Goal: Complete application form: Complete application form

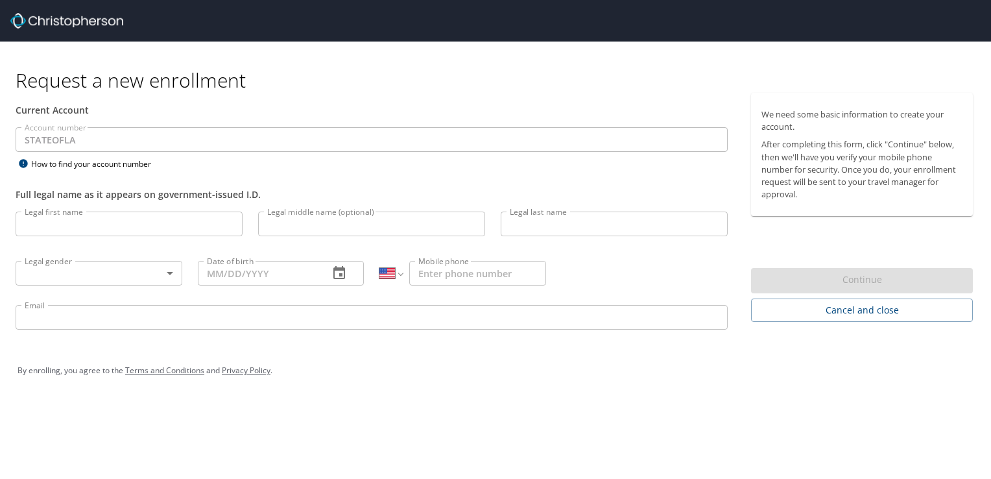
select select "US"
click at [180, 223] on input "Legal first name" at bounding box center [129, 223] width 227 height 25
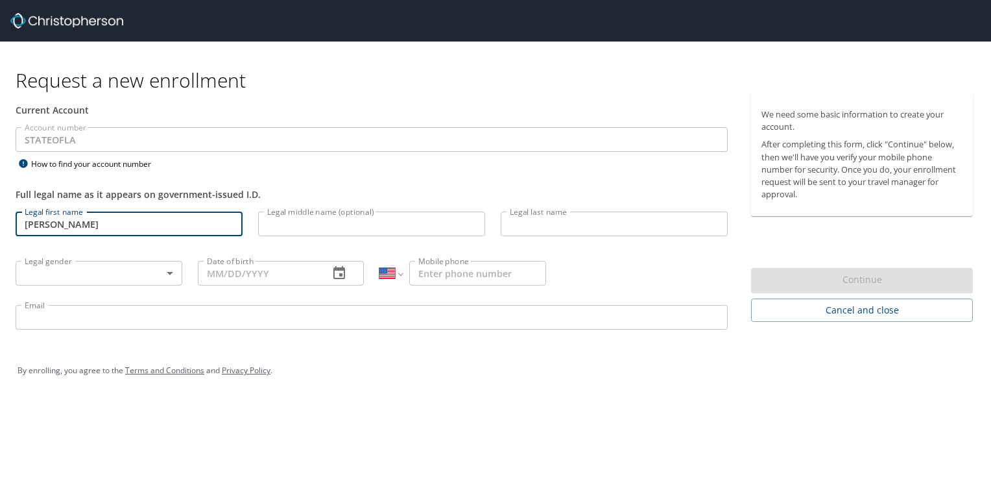
type input "[PERSON_NAME]"
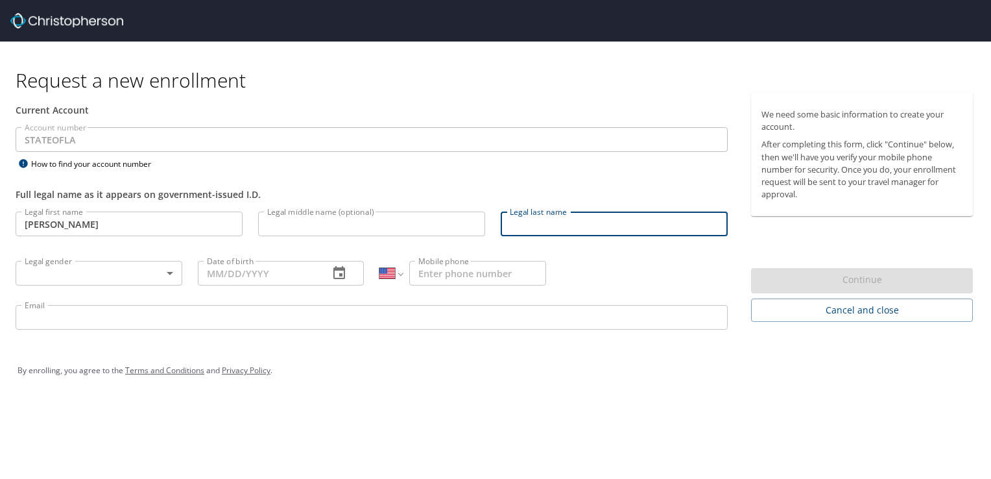
click at [593, 219] on input "Legal last name" at bounding box center [614, 223] width 227 height 25
type input "[PERSON_NAME]"
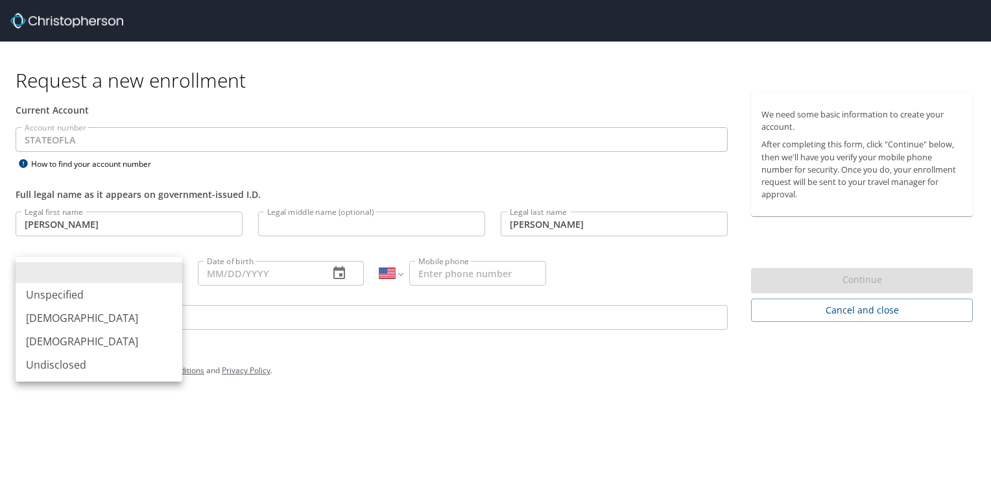
click at [136, 266] on body "Request a new enrollment Current Account Account number STATEOFLA Account numbe…" at bounding box center [495, 239] width 991 height 479
click at [88, 323] on li "[DEMOGRAPHIC_DATA]" at bounding box center [99, 317] width 167 height 23
type input "[DEMOGRAPHIC_DATA]"
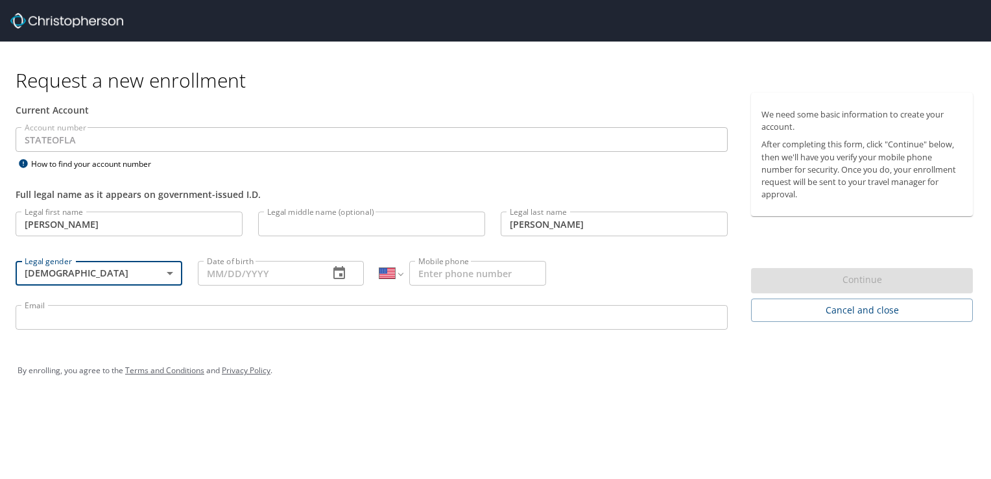
click at [227, 274] on input "Date of birth" at bounding box center [258, 273] width 121 height 25
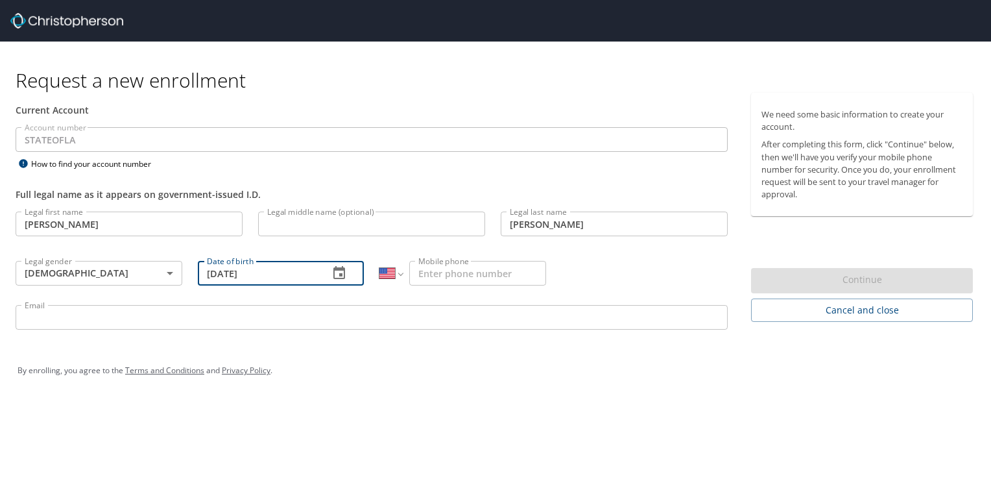
type input "[DATE]"
click at [446, 264] on input "Mobile phone" at bounding box center [477, 273] width 137 height 25
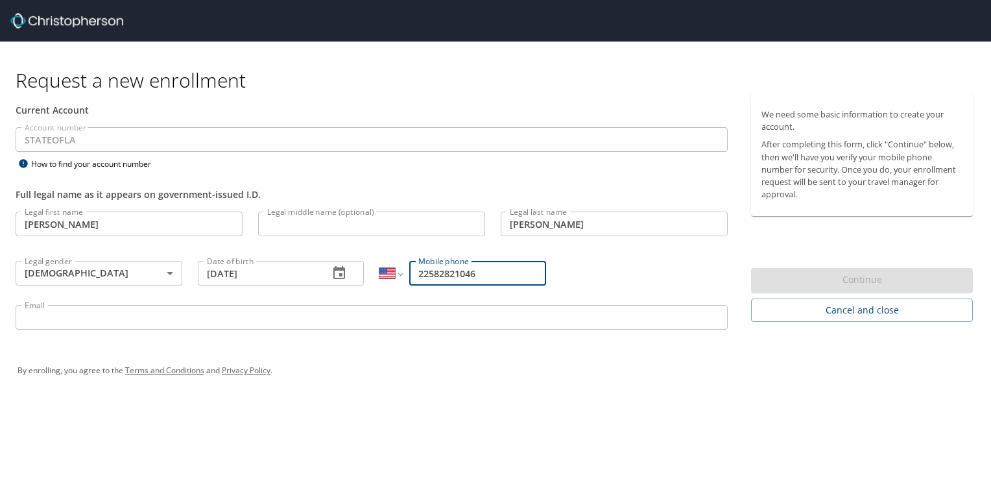
type input "22582821046"
click at [298, 316] on input "Email" at bounding box center [372, 317] width 712 height 25
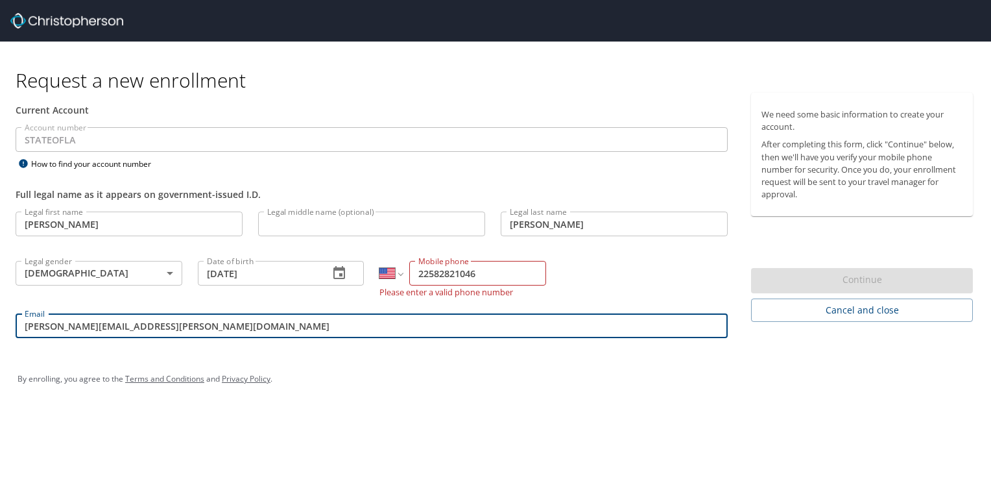
type input "[PERSON_NAME][EMAIL_ADDRESS][PERSON_NAME][DOMAIN_NAME]"
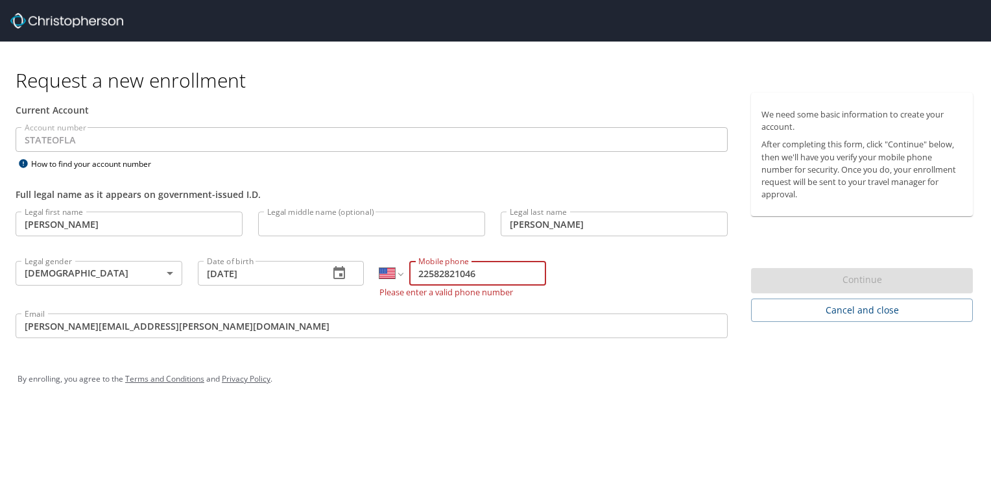
click at [488, 269] on input "22582821046" at bounding box center [477, 273] width 137 height 25
click at [433, 270] on input "22582821046" at bounding box center [477, 273] width 137 height 25
click at [418, 271] on input "22582821046" at bounding box center [477, 273] width 137 height 25
click at [444, 274] on input "1 22582821046" at bounding box center [477, 273] width 137 height 25
click at [467, 271] on input "1 22582821046" at bounding box center [477, 273] width 137 height 25
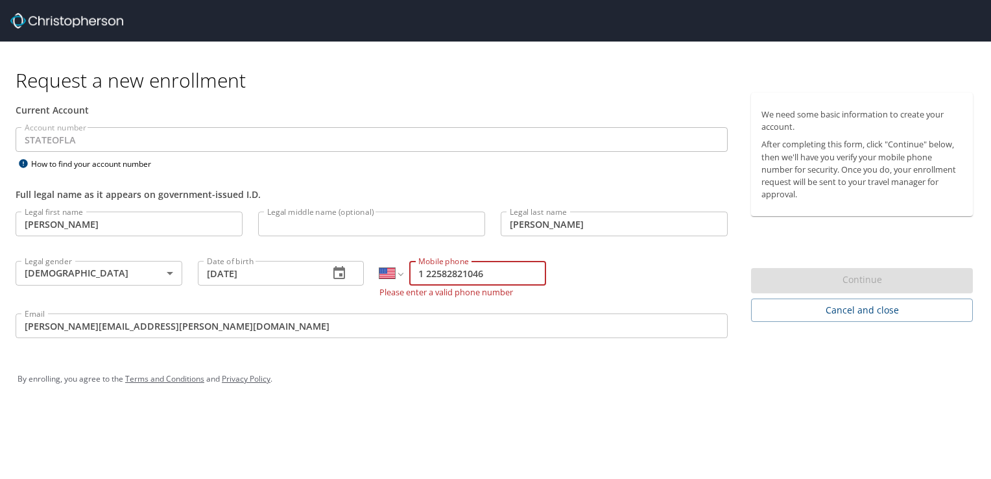
click at [464, 272] on input "1 22582821046" at bounding box center [477, 273] width 137 height 25
type input "[PHONE_NUMBER]"
click at [425, 313] on input "[PERSON_NAME][EMAIL_ADDRESS][PERSON_NAME][DOMAIN_NAME]" at bounding box center [372, 325] width 712 height 25
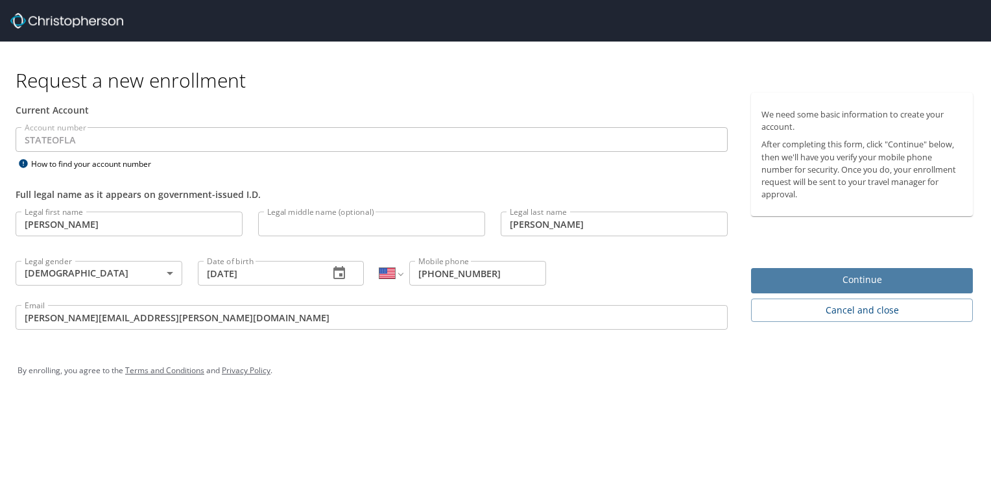
click at [829, 280] on span "Continue" at bounding box center [861, 280] width 201 height 16
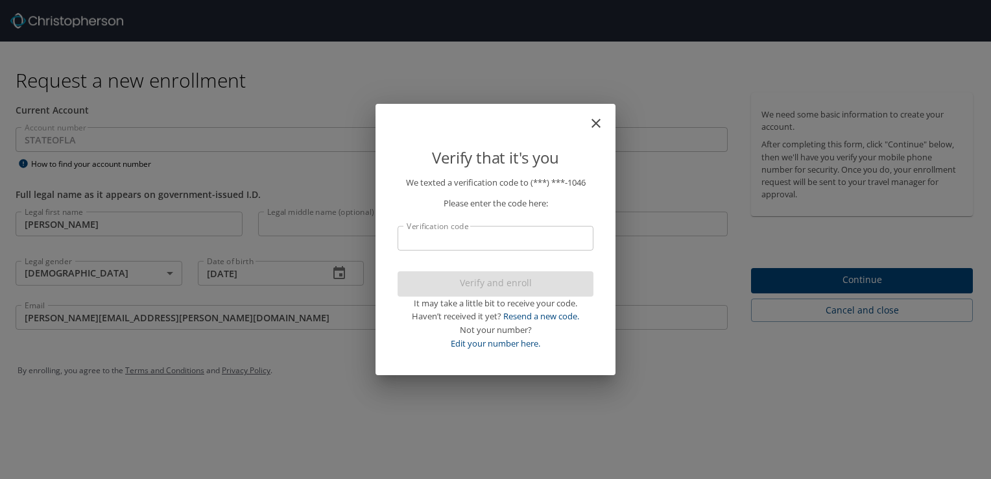
click at [525, 243] on input "Verification code" at bounding box center [496, 238] width 196 height 25
type input "3684"
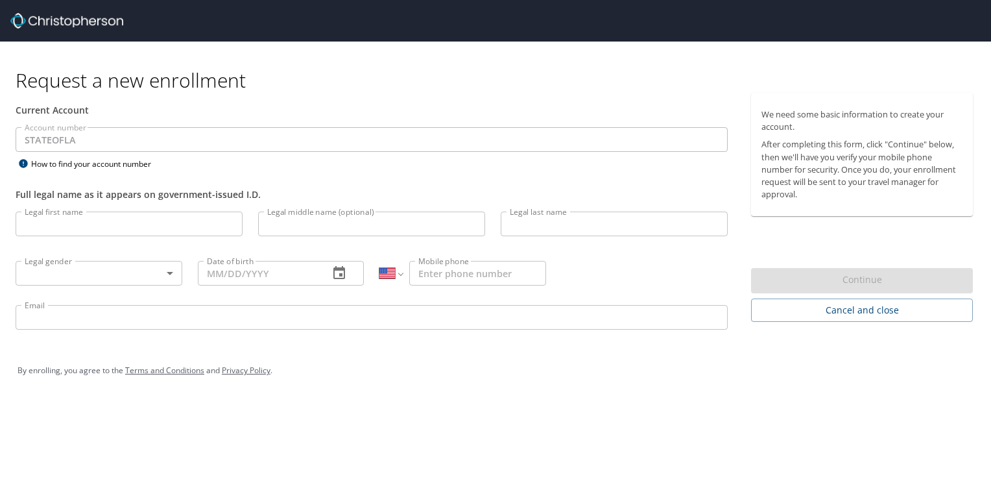
select select "US"
